Goal: Task Accomplishment & Management: Manage account settings

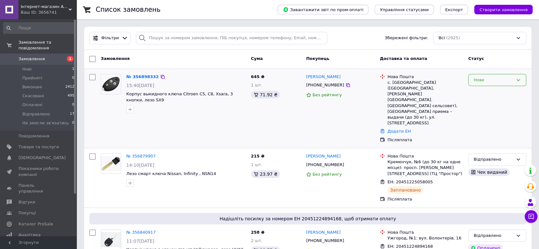
click at [480, 78] on div "Нове" at bounding box center [493, 80] width 40 height 7
click at [480, 92] on li "Прийнято" at bounding box center [496, 93] width 57 height 12
click at [143, 76] on link "№ 356898332" at bounding box center [140, 76] width 29 height 5
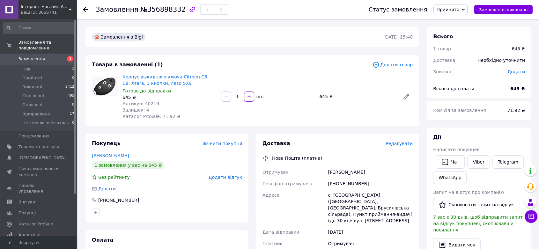
click at [337, 183] on div "[PHONE_NUMBER]" at bounding box center [369, 183] width 87 height 11
click at [148, 102] on span "Артикул: 40219" at bounding box center [140, 103] width 37 height 5
click at [338, 172] on div "[PERSON_NAME]" at bounding box center [369, 171] width 87 height 11
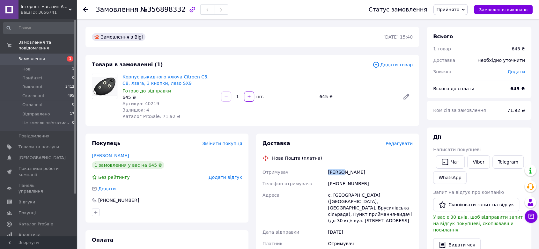
click at [338, 172] on div "[PERSON_NAME]" at bounding box center [369, 171] width 87 height 11
copy div "[PERSON_NAME]"
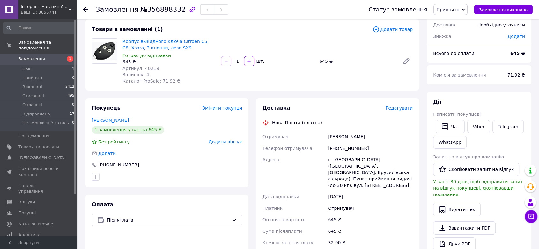
click at [337, 146] on div "[PHONE_NUMBER]" at bounding box center [369, 147] width 87 height 11
copy div "380951777565"
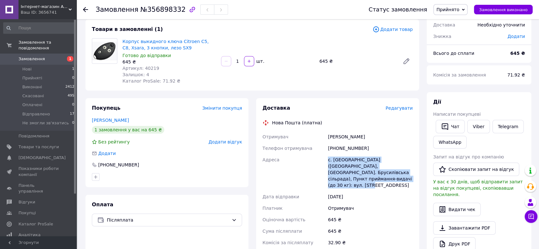
drag, startPoint x: 328, startPoint y: 159, endPoint x: 414, endPoint y: 184, distance: 89.9
click at [414, 184] on div "Доставка Редагувати Нова Пошта (платна) Отримувач [PERSON_NAME] Телефон отримув…" at bounding box center [337, 216] width 163 height 236
copy div "с. [GEOGRAPHIC_DATA] ([GEOGRAPHIC_DATA], [GEOGRAPHIC_DATA]. Брусилівська сільра…"
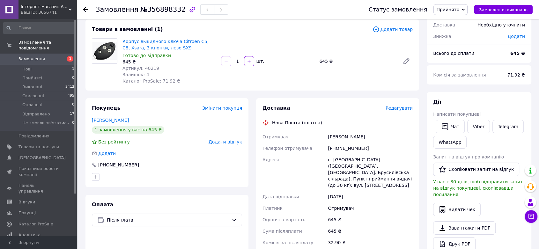
click at [149, 68] on span "Артикул: 40219" at bounding box center [140, 68] width 37 height 5
copy span "40219"
click at [331, 137] on div "[PERSON_NAME]" at bounding box center [369, 136] width 87 height 11
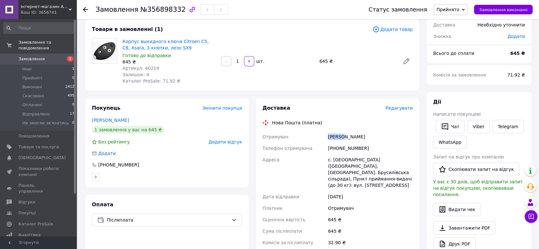
copy div "[PERSON_NAME]"
click at [352, 138] on div "[PERSON_NAME]" at bounding box center [369, 136] width 87 height 11
copy div "[PERSON_NAME]"
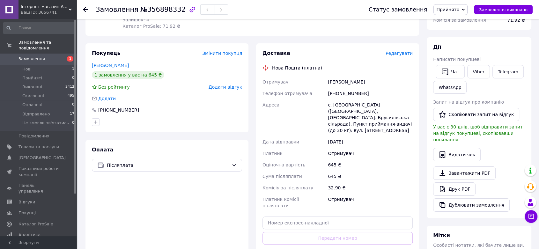
scroll to position [141, 0]
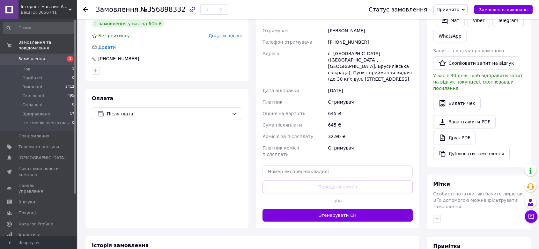
click at [340, 54] on div "с. [GEOGRAPHIC_DATA] ([GEOGRAPHIC_DATA], [GEOGRAPHIC_DATA]. Брусилівська сільра…" at bounding box center [369, 66] width 87 height 37
copy div "Ставище"
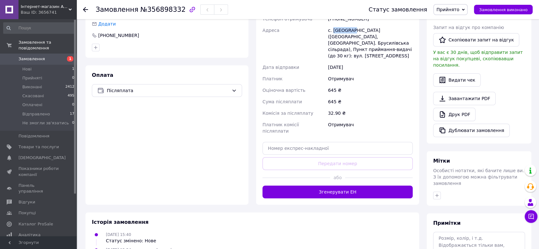
scroll to position [177, 0]
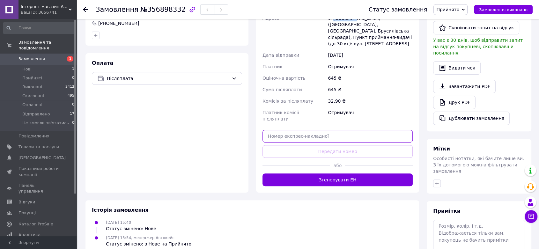
click at [316, 130] on input "text" at bounding box center [337, 136] width 150 height 13
paste input "[URL]"
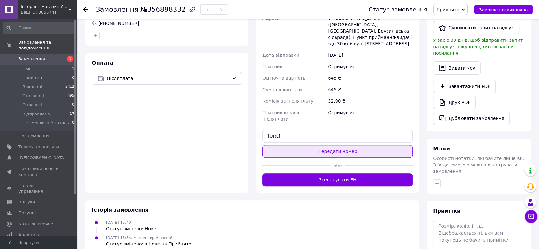
click at [321, 145] on button "Передати номер" at bounding box center [337, 151] width 150 height 13
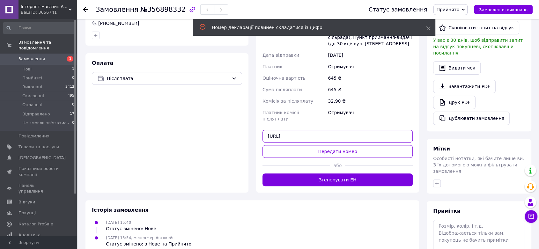
click at [325, 130] on input "[URL]" at bounding box center [337, 136] width 150 height 13
paste input "20451225206538"
type input "20451225206538"
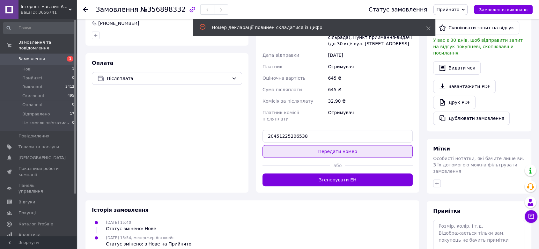
click at [316, 145] on button "Передати номер" at bounding box center [337, 151] width 150 height 13
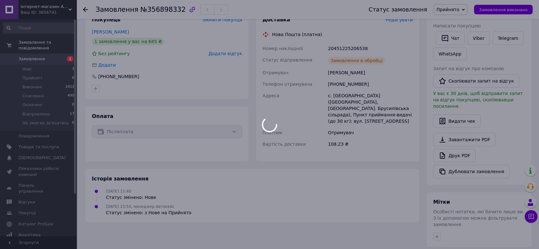
scroll to position [71, 0]
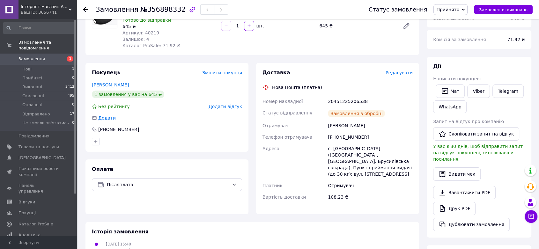
click at [453, 12] on span "Прийнято" at bounding box center [447, 9] width 23 height 5
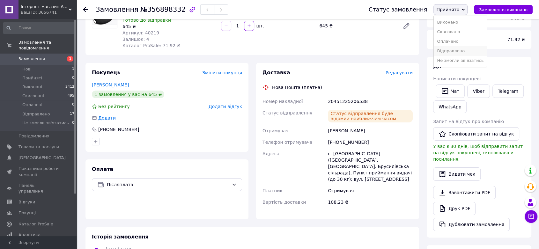
click at [451, 48] on li "Відправлено" at bounding box center [459, 51] width 53 height 10
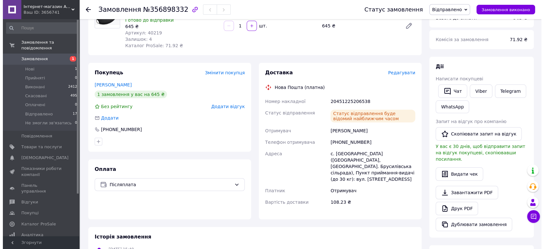
scroll to position [141, 0]
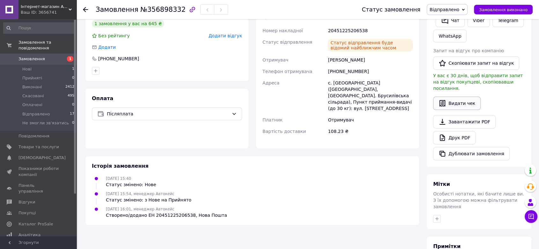
click at [461, 97] on button "Видати чек" at bounding box center [456, 103] width 47 height 13
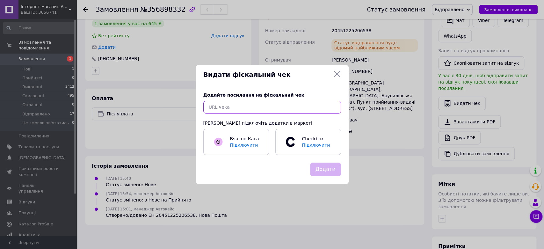
click at [280, 107] on input "text" at bounding box center [272, 107] width 138 height 13
paste input "[URL][DOMAIN_NAME]"
type input "[URL][DOMAIN_NAME]"
click at [322, 169] on button "Додати" at bounding box center [325, 170] width 31 height 14
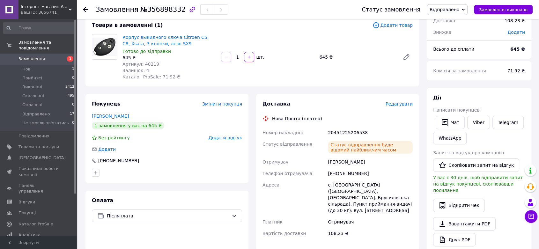
scroll to position [0, 0]
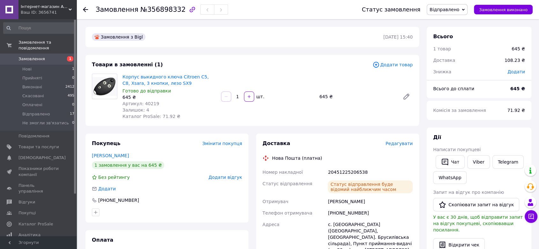
click at [35, 56] on span "Замовлення" at bounding box center [31, 59] width 26 height 6
